Goal: Task Accomplishment & Management: Complete application form

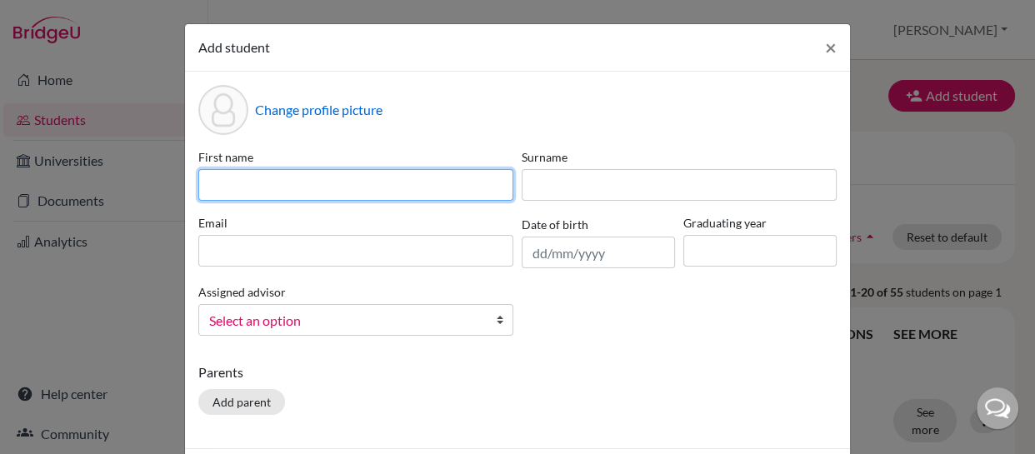
click at [395, 183] on input at bounding box center [355, 185] width 315 height 32
type input "[PERSON_NAME]"
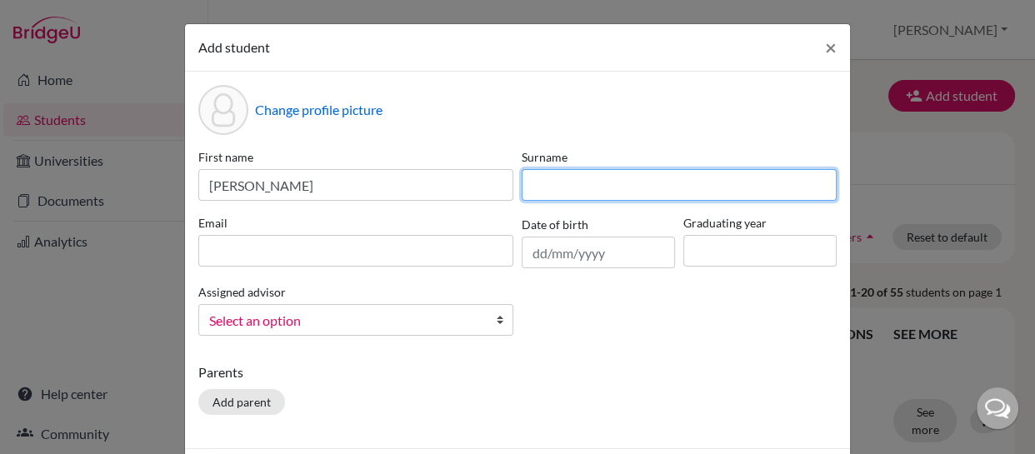
click at [588, 186] on input at bounding box center [679, 185] width 315 height 32
type input "[PERSON_NAME]"
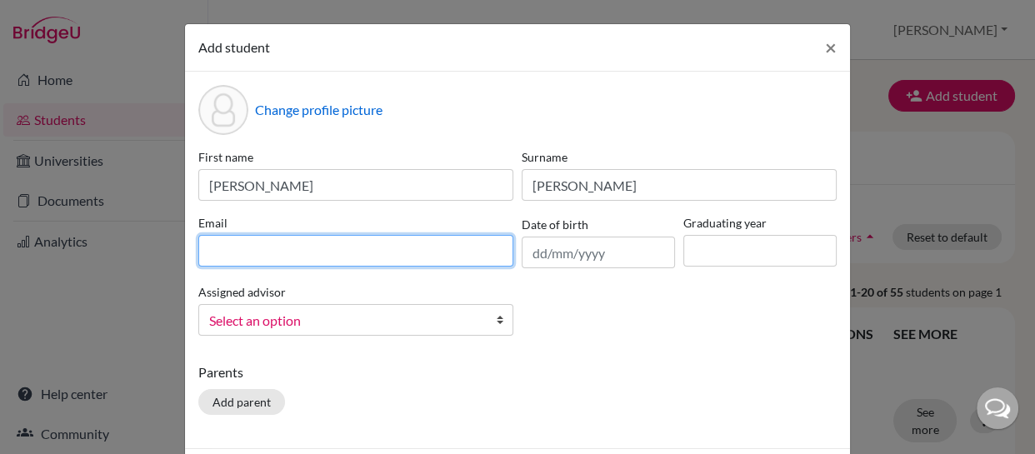
click at [394, 252] on input at bounding box center [355, 251] width 315 height 32
type input "[PERSON_NAME][EMAIL_ADDRESS][PERSON_NAME]"
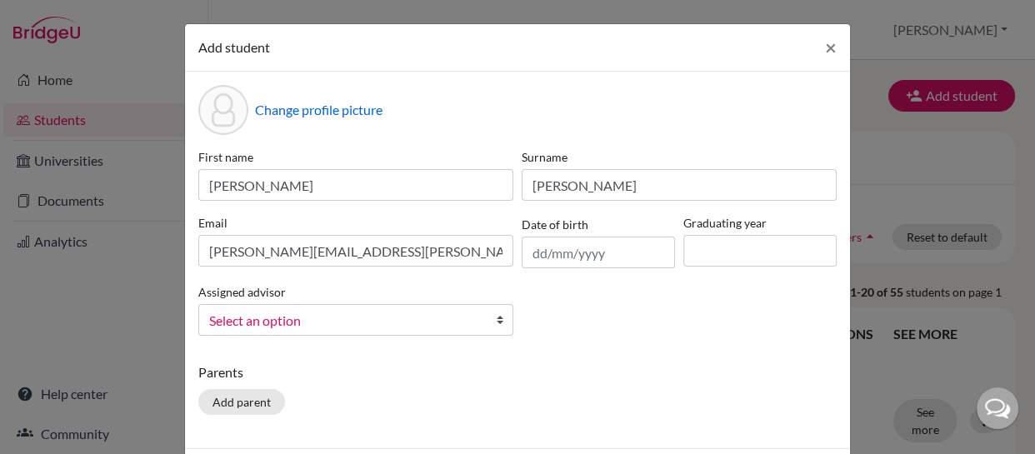
click at [638, 234] on div "Date of birth" at bounding box center [599, 241] width 162 height 54
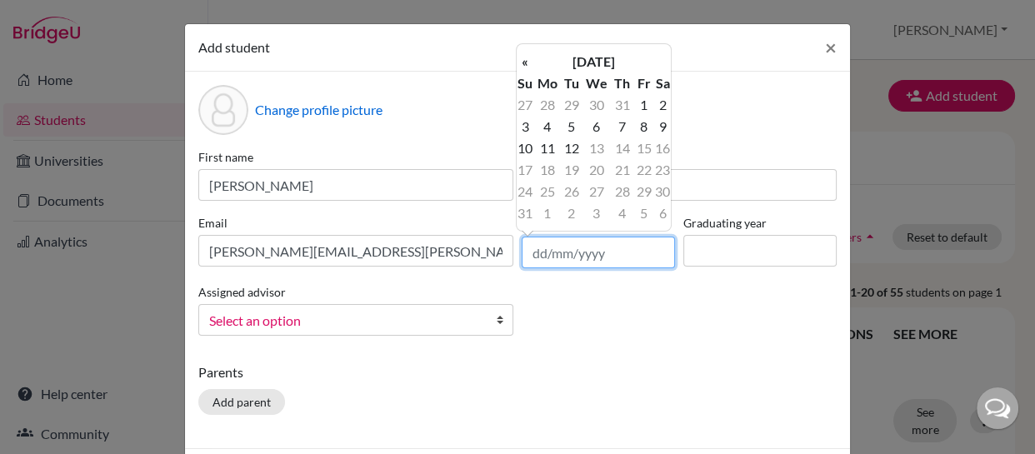
click at [600, 254] on input "text" at bounding box center [598, 253] width 153 height 32
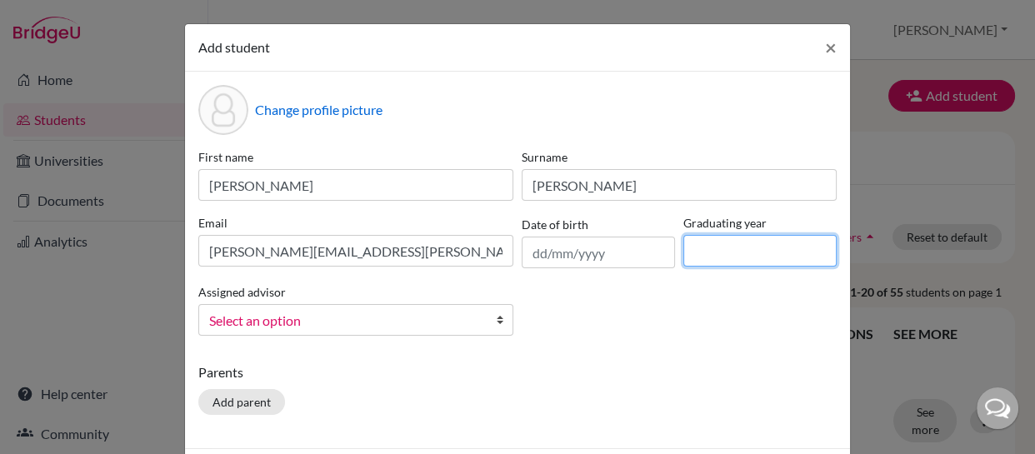
click at [718, 265] on input at bounding box center [759, 251] width 153 height 32
type input "2026"
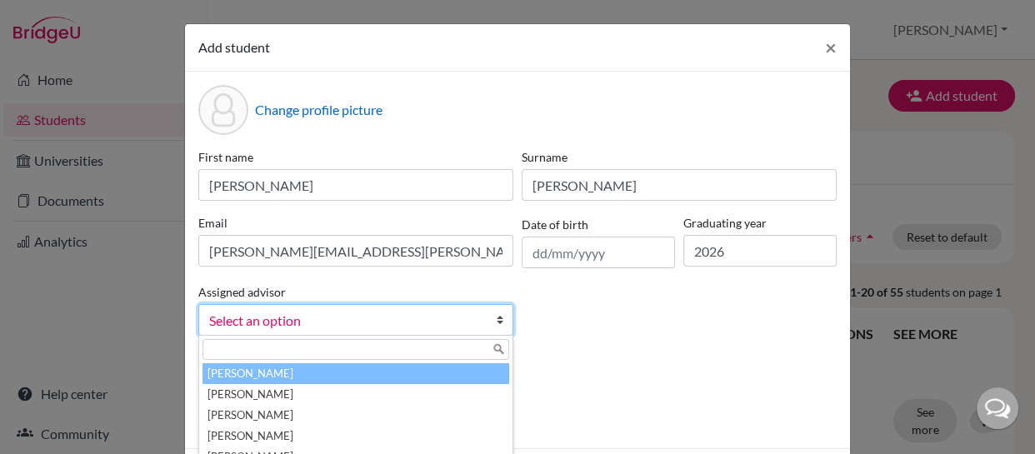
click at [488, 322] on link "Select an option" at bounding box center [355, 320] width 315 height 32
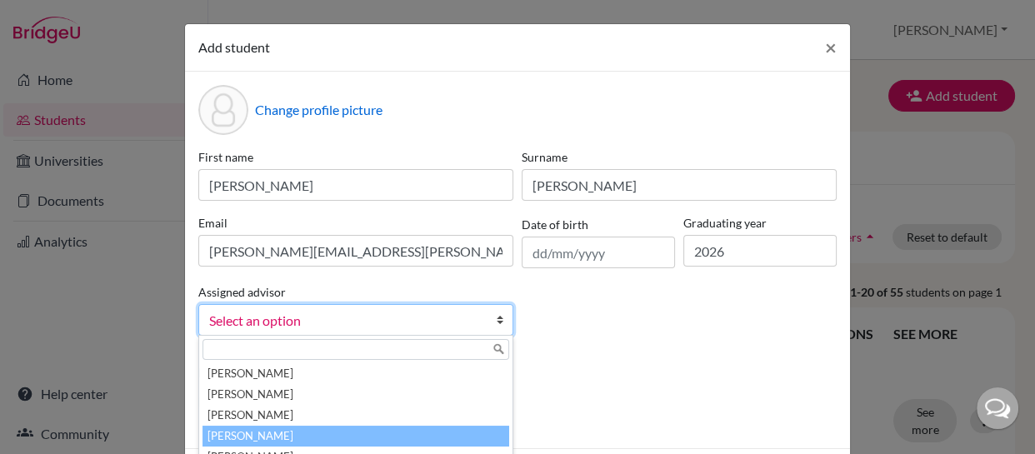
click at [307, 431] on li "[PERSON_NAME]" at bounding box center [356, 436] width 307 height 21
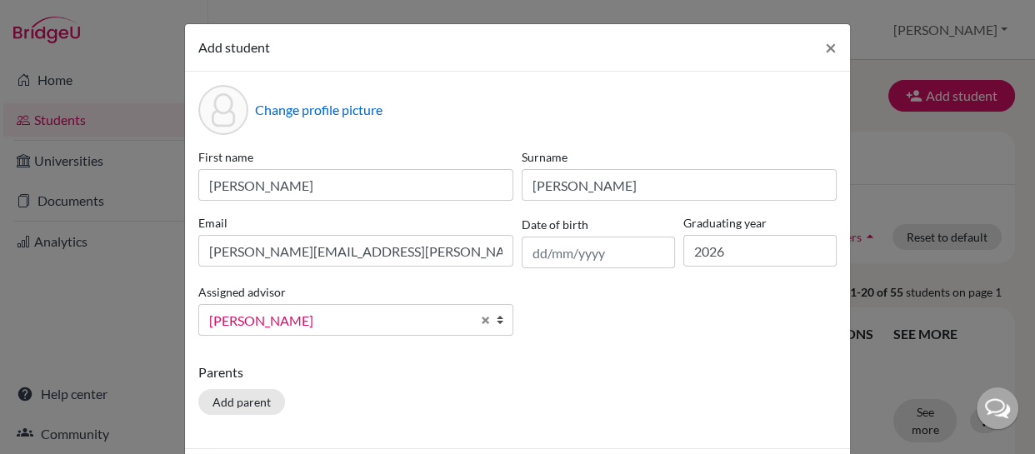
click at [616, 311] on div "First name [PERSON_NAME] [PERSON_NAME] Email [PERSON_NAME][EMAIL_ADDRESS][PERSO…" at bounding box center [517, 248] width 647 height 201
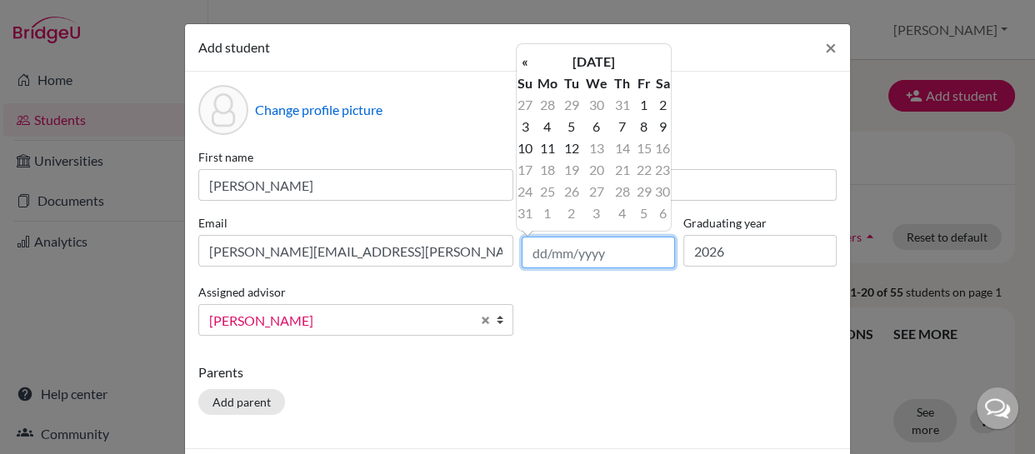
click at [625, 242] on input "text" at bounding box center [598, 253] width 153 height 32
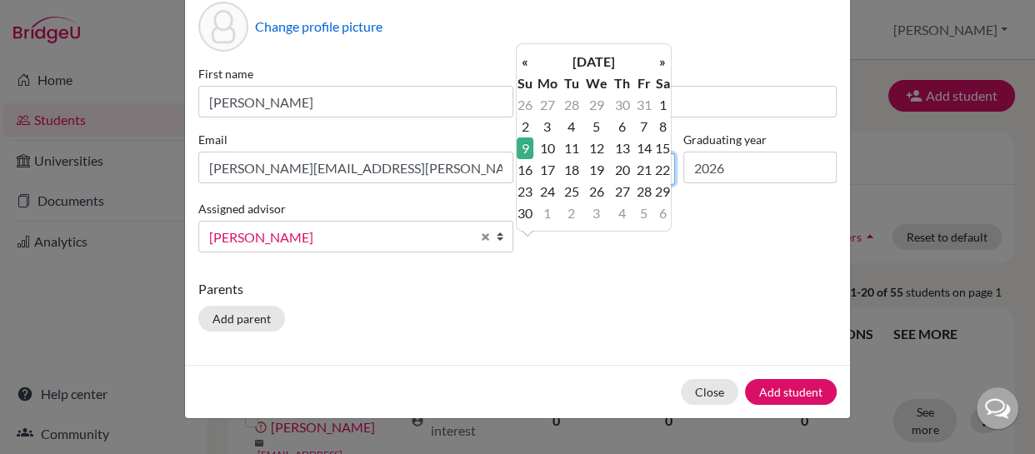
scroll to position [85, 0]
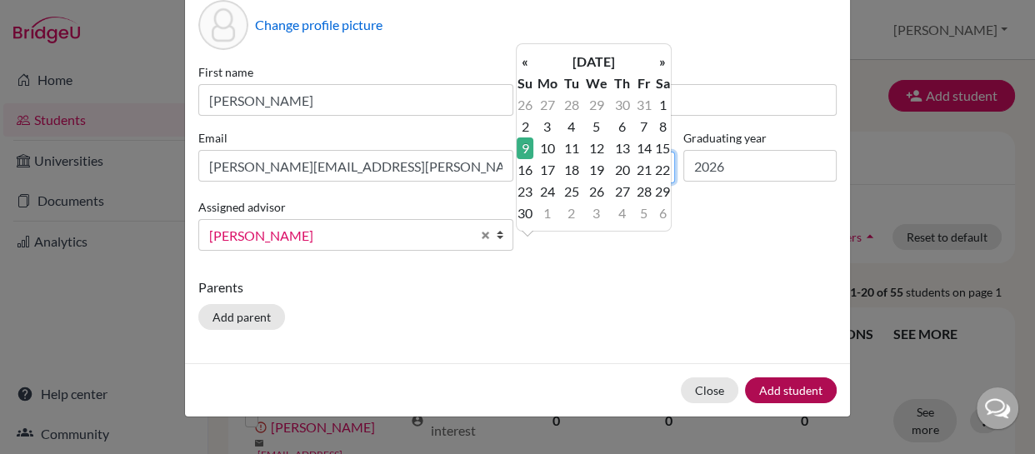
type input "[DATE]"
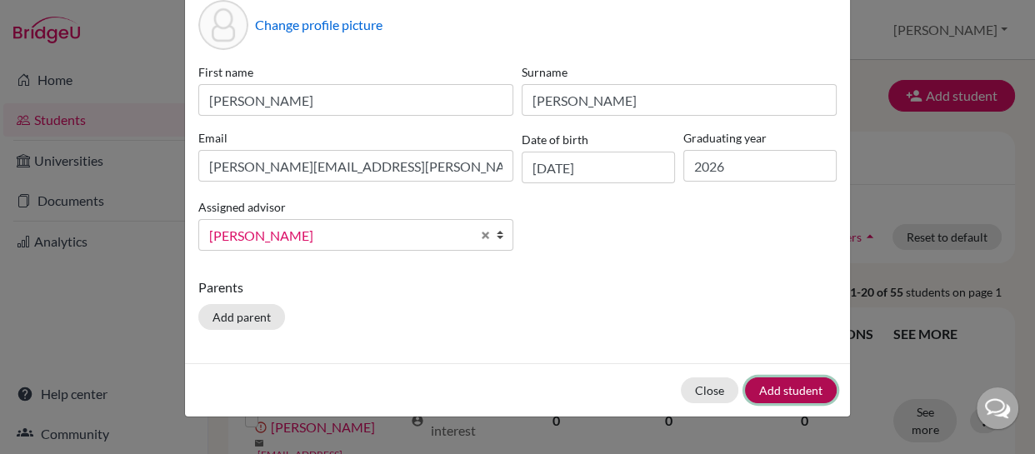
click at [789, 391] on button "Add student" at bounding box center [791, 391] width 92 height 26
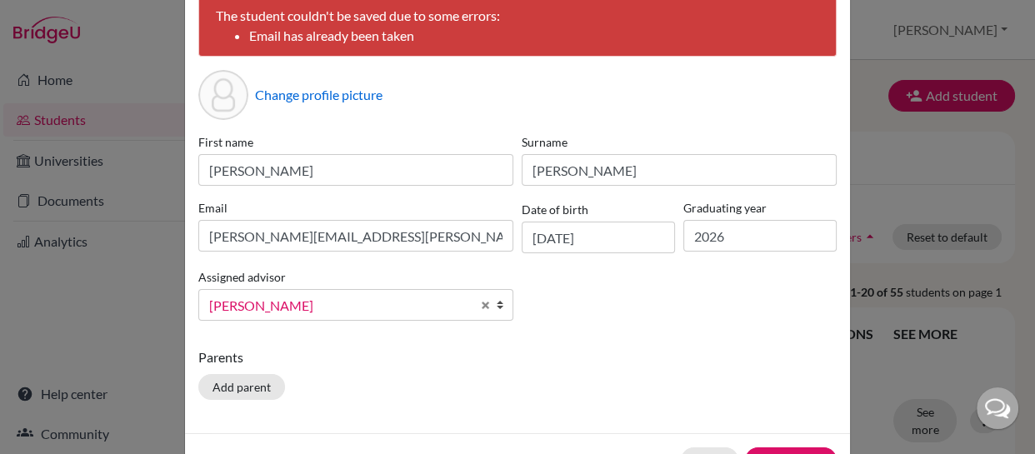
scroll to position [91, 0]
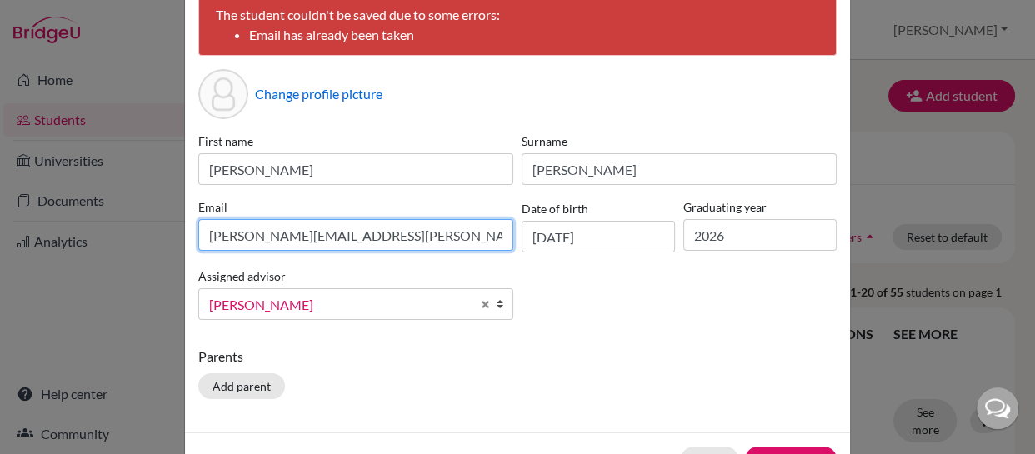
click at [412, 240] on input "[PERSON_NAME][EMAIL_ADDRESS][PERSON_NAME]" at bounding box center [355, 235] width 315 height 32
drag, startPoint x: 396, startPoint y: 236, endPoint x: 181, endPoint y: 270, distance: 217.7
click at [185, 270] on div "The student couldn't be saved due to some errors: Email has already been taken …" at bounding box center [517, 207] width 665 height 452
click at [455, 235] on input "[PERSON_NAME][EMAIL_ADDRESS][PERSON_NAME]" at bounding box center [355, 235] width 315 height 32
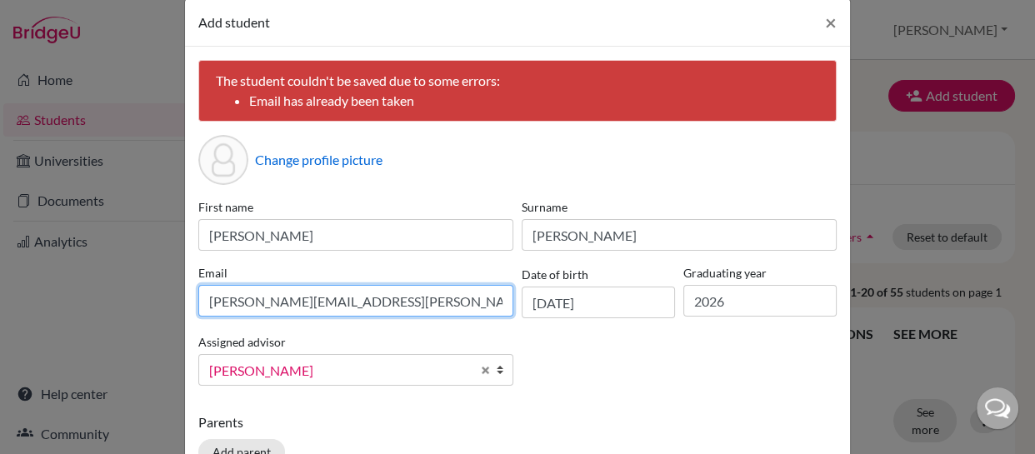
scroll to position [146, 0]
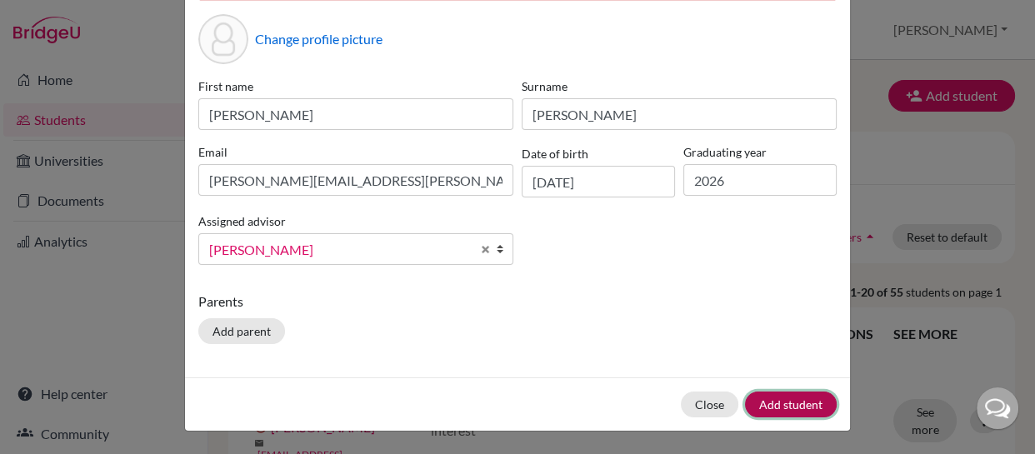
click at [779, 403] on button "Add student" at bounding box center [791, 405] width 92 height 26
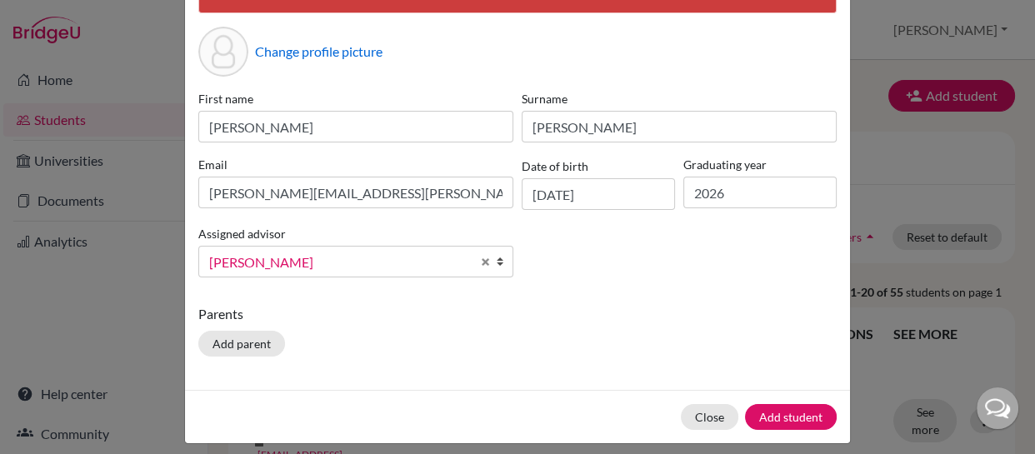
scroll to position [134, 0]
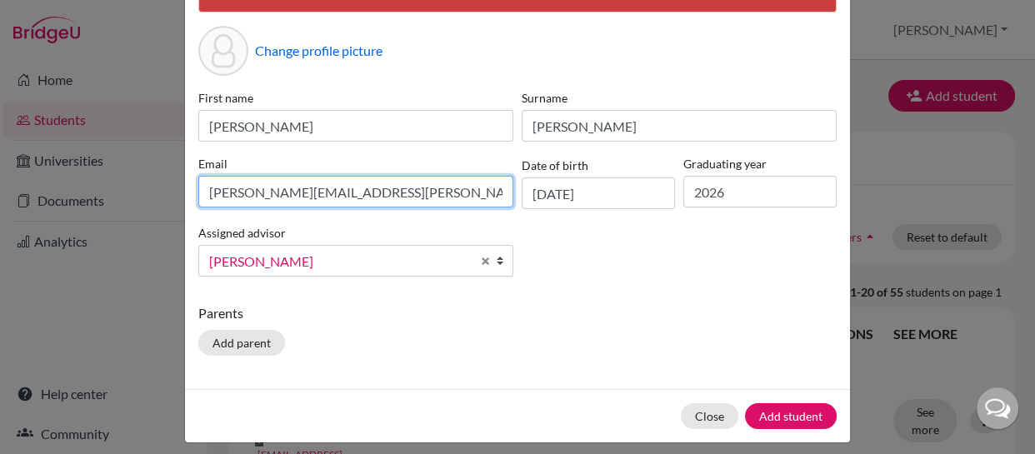
click at [417, 183] on input "[PERSON_NAME][EMAIL_ADDRESS][PERSON_NAME]" at bounding box center [355, 192] width 315 height 32
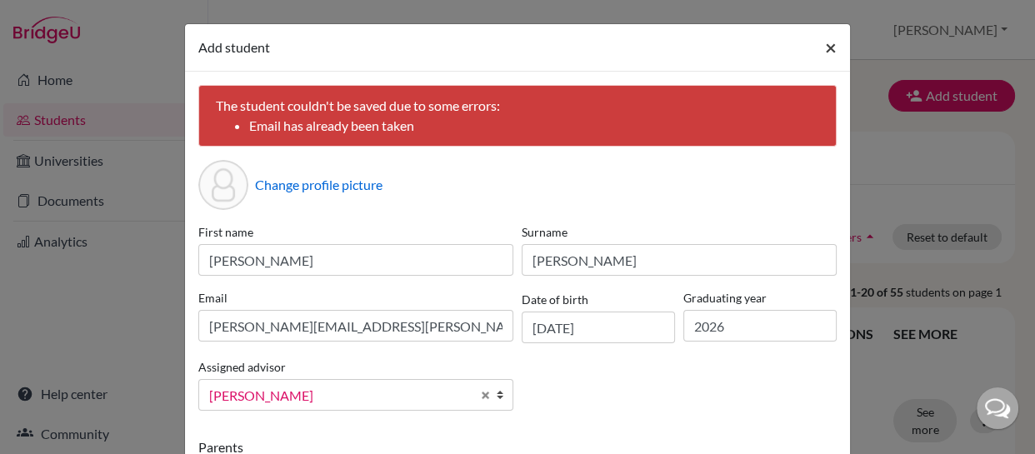
click at [826, 46] on span "×" at bounding box center [831, 47] width 12 height 24
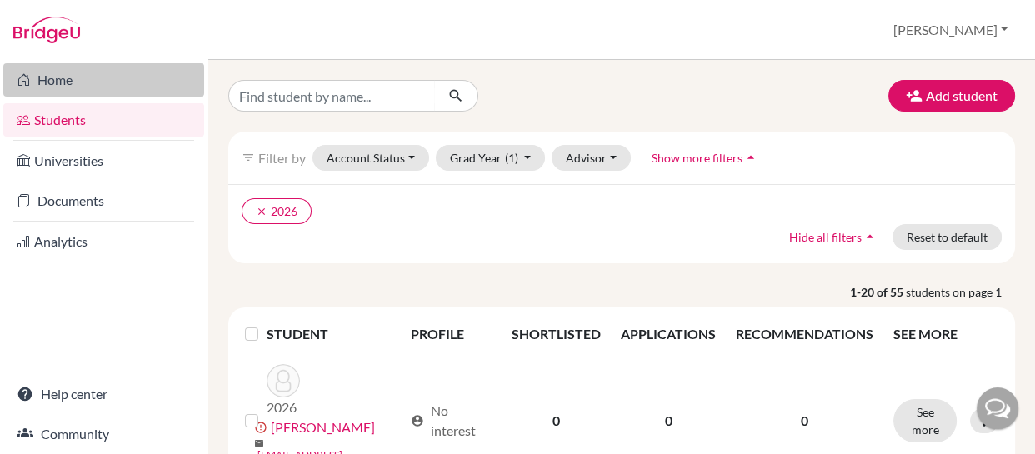
click at [56, 75] on link "Home" at bounding box center [103, 79] width 201 height 33
